Goal: Find specific page/section: Find specific page/section

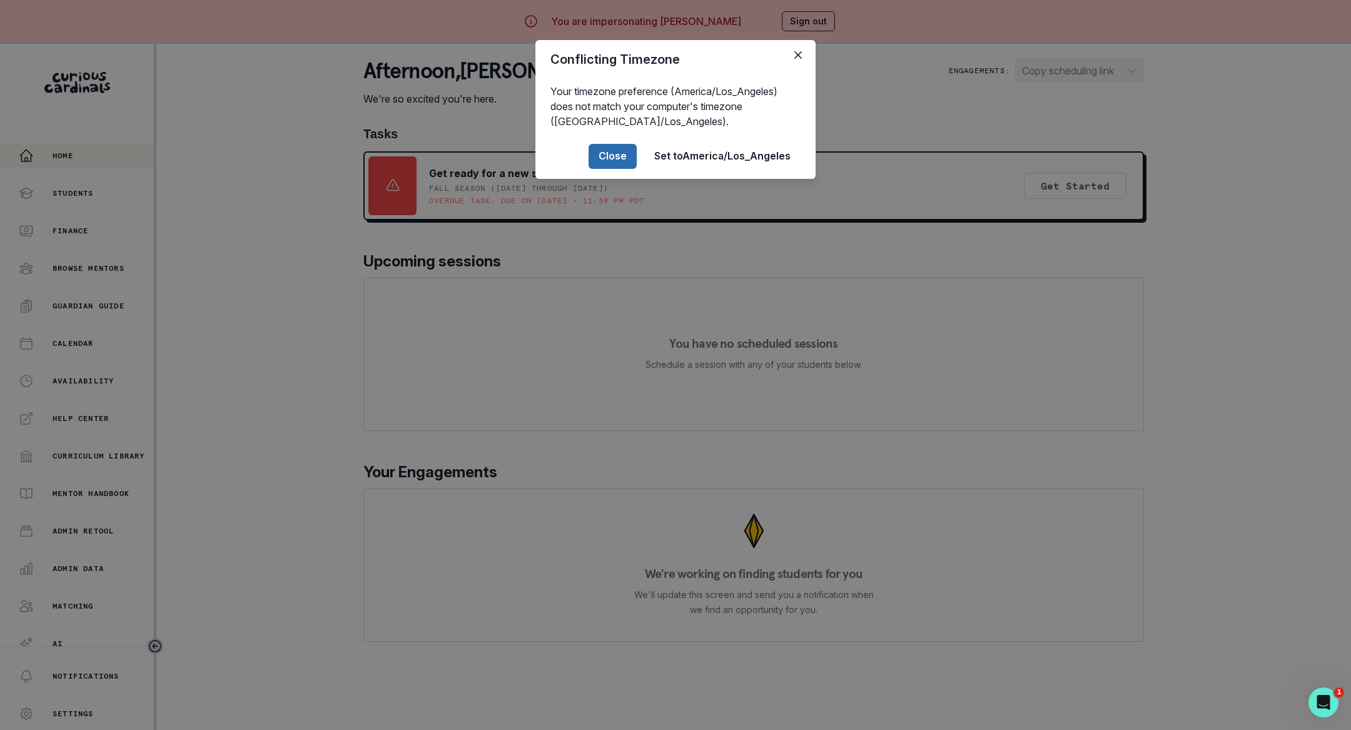
click at [595, 157] on button "Close" at bounding box center [613, 156] width 48 height 25
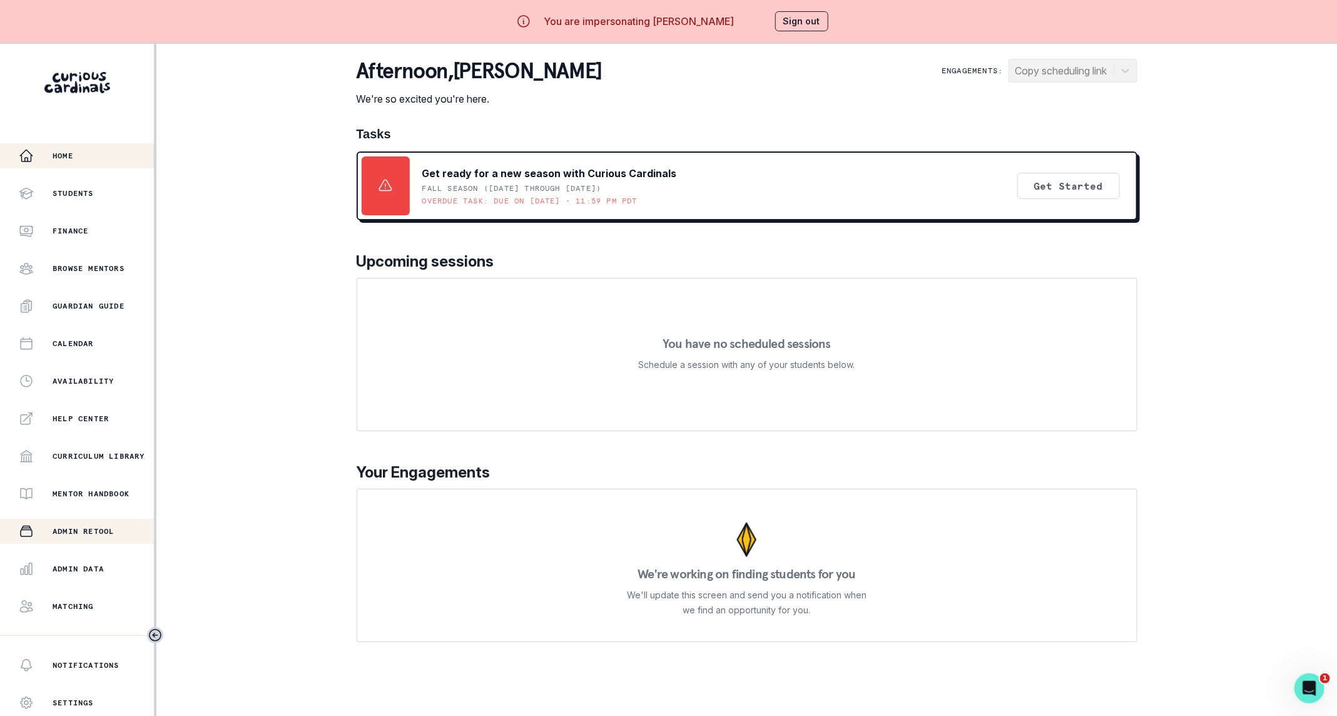
click at [69, 521] on button "Admin Retool" at bounding box center [77, 531] width 154 height 25
click at [84, 561] on div "Admin Data" at bounding box center [86, 568] width 135 height 15
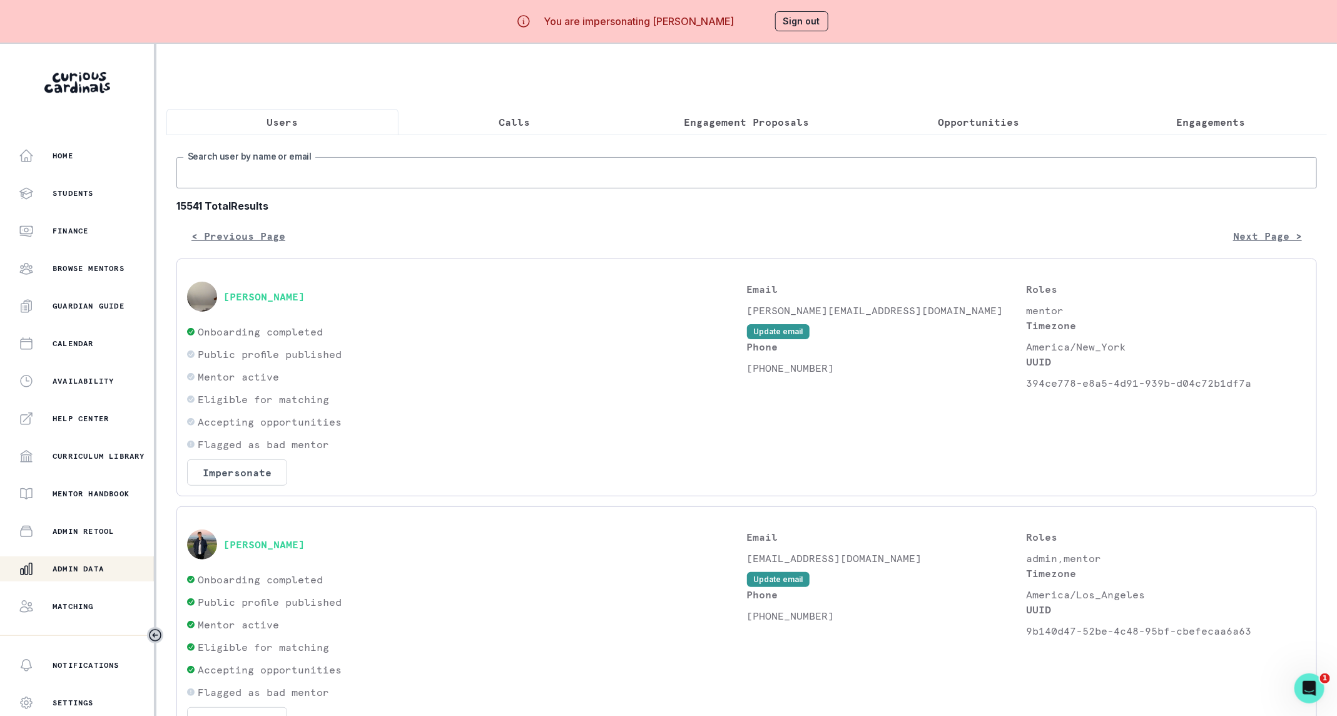
click at [441, 188] on input "Search user by name or email" at bounding box center [746, 172] width 1140 height 31
type input "[PERSON_NAME]"
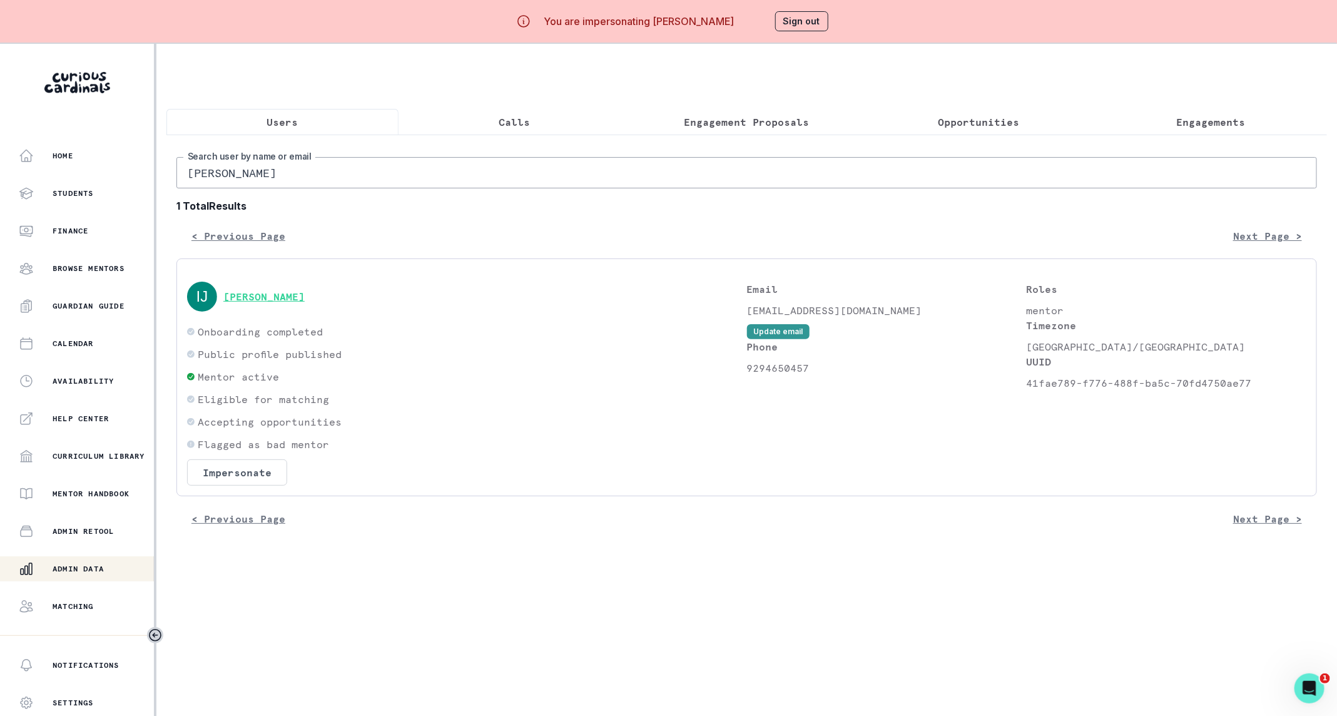
click at [277, 303] on button "[PERSON_NAME]" at bounding box center [263, 296] width 81 height 13
